Goal: Information Seeking & Learning: Learn about a topic

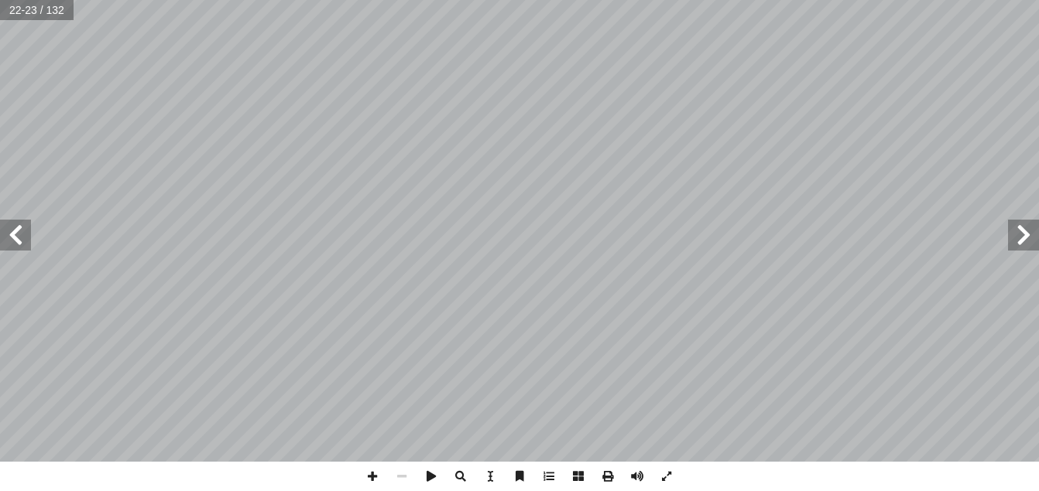
drag, startPoint x: 0, startPoint y: 0, endPoint x: 26, endPoint y: 234, distance: 235.1
click at [26, 234] on span at bounding box center [15, 235] width 31 height 31
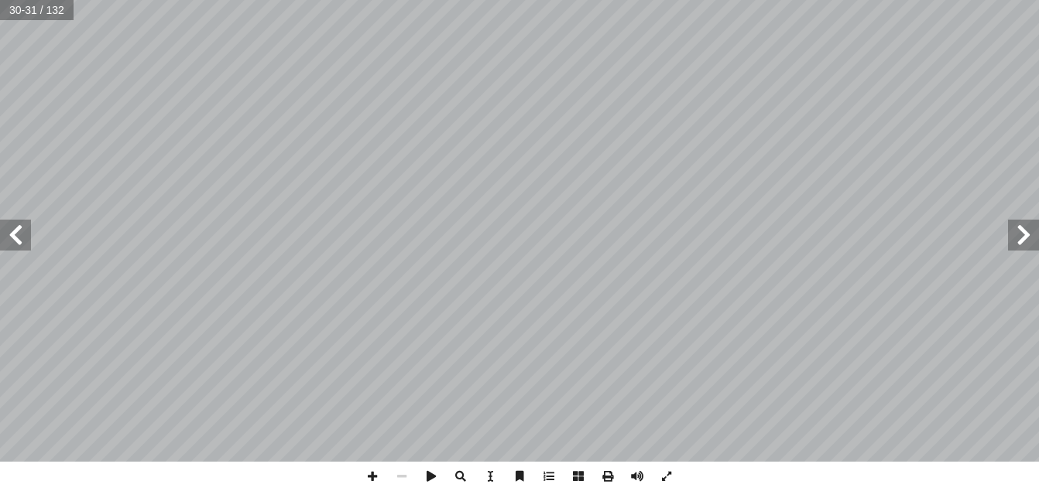
click at [26, 234] on span at bounding box center [15, 235] width 31 height 31
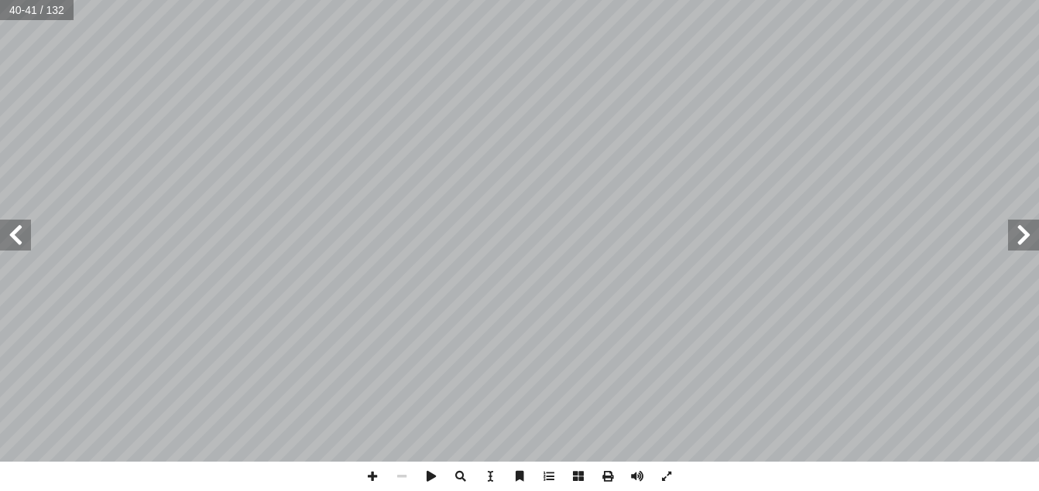
click at [26, 234] on span at bounding box center [15, 235] width 31 height 31
click at [374, 477] on span at bounding box center [372, 476] width 29 height 29
click at [14, 231] on span at bounding box center [15, 235] width 31 height 31
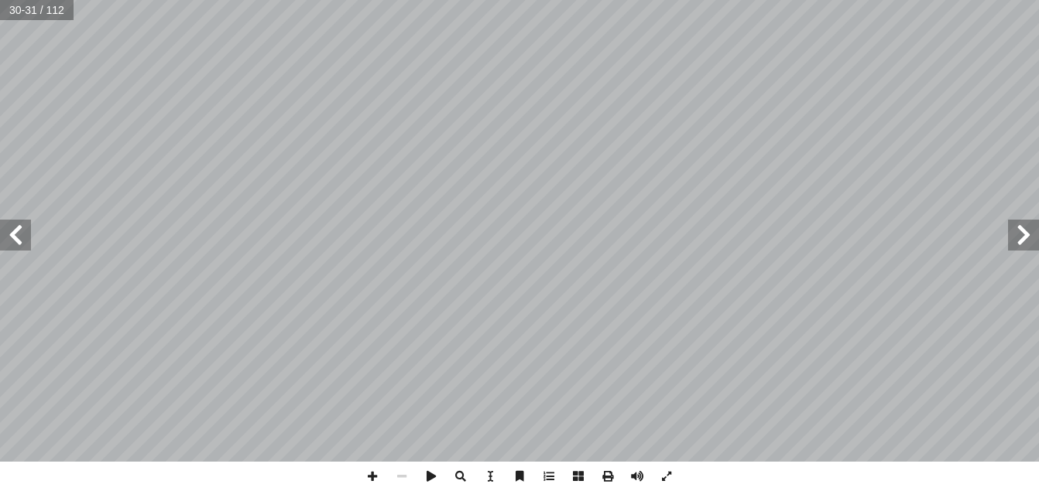
click at [14, 231] on span at bounding box center [15, 235] width 31 height 31
click at [1025, 247] on span at bounding box center [1023, 235] width 31 height 31
click at [15, 233] on span at bounding box center [15, 235] width 31 height 31
